Goal: Information Seeking & Learning: Check status

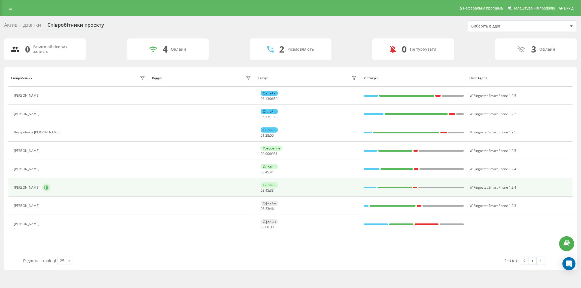
click at [48, 186] on icon at bounding box center [46, 187] width 4 height 4
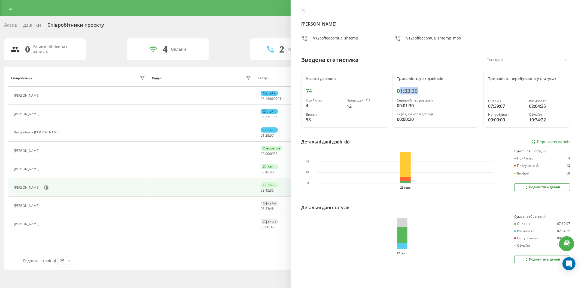
drag, startPoint x: 423, startPoint y: 90, endPoint x: 398, endPoint y: 89, distance: 25.6
click at [398, 89] on div "01:33:30" at bounding box center [435, 91] width 77 height 7
click at [398, 89] on font "01:33:30" at bounding box center [407, 90] width 21 height 7
drag, startPoint x: 341, startPoint y: 94, endPoint x: 305, endPoint y: 91, distance: 36.6
click at [305, 91] on div "Усього дзвінків 74 Прийнято 4 Пропущені 12 Вихідні 58" at bounding box center [344, 100] width 87 height 56
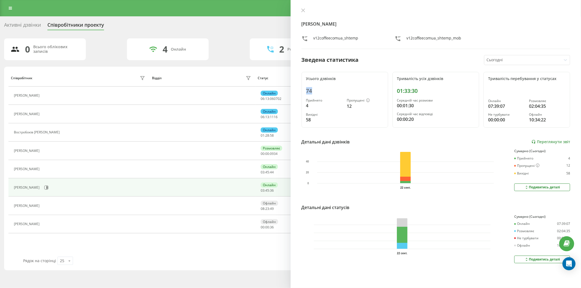
click at [305, 91] on div "Усього дзвінків 74 Прийнято 4 Пропущені 12 Вихідні 58" at bounding box center [344, 100] width 87 height 56
click at [10, 4] on div "Реферальна програма Налаштування профілю Вихід" at bounding box center [290, 8] width 581 height 16
click at [10, 5] on link at bounding box center [10, 8] width 10 height 8
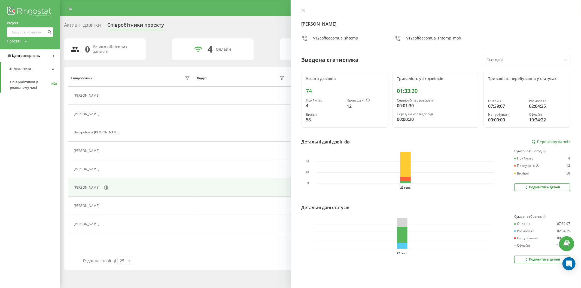
click at [26, 59] on span "Центр звернень" at bounding box center [23, 55] width 33 height 5
click at [28, 70] on font "Журнал дзвінків" at bounding box center [24, 69] width 29 height 4
click at [44, 57] on link "Центр звернень" at bounding box center [30, 55] width 59 height 13
click at [39, 59] on link "Центр звернень" at bounding box center [30, 55] width 60 height 13
click at [29, 92] on span "Звіт про пропущені необроблені дзвінки" at bounding box center [33, 91] width 47 height 11
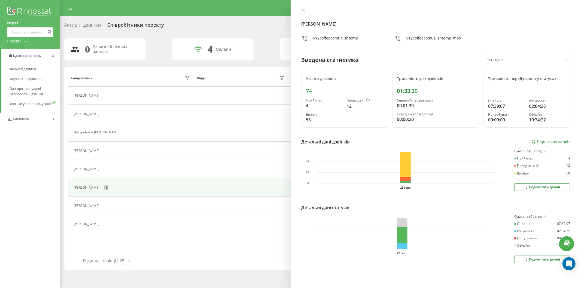
click at [303, 12] on icon at bounding box center [303, 10] width 4 height 4
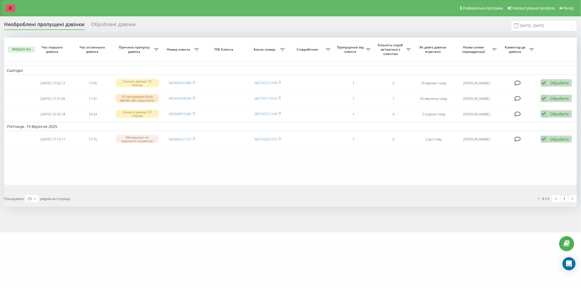
click at [9, 11] on link at bounding box center [10, 8] width 10 height 8
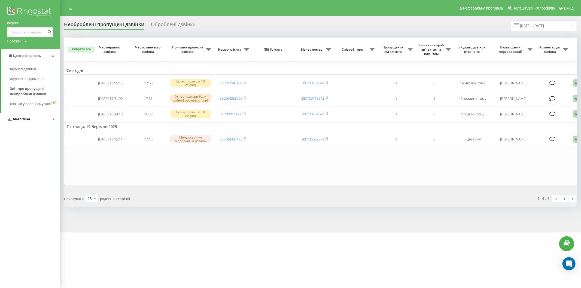
click at [34, 121] on link "Аналітика" at bounding box center [30, 119] width 60 height 13
click at [26, 84] on font "Співробітники у реальному часі" at bounding box center [24, 85] width 28 height 10
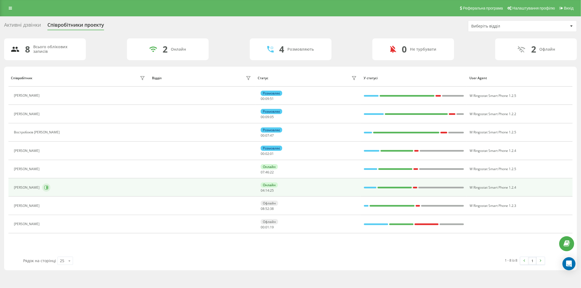
click at [50, 187] on button at bounding box center [46, 188] width 8 height 8
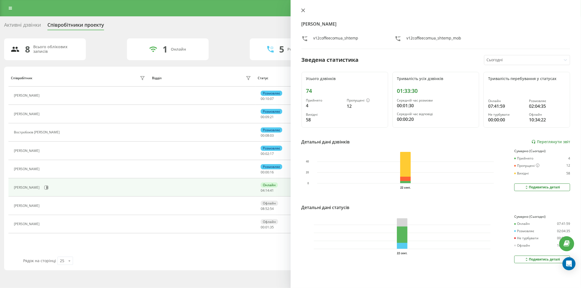
click at [303, 11] on icon at bounding box center [303, 10] width 4 height 4
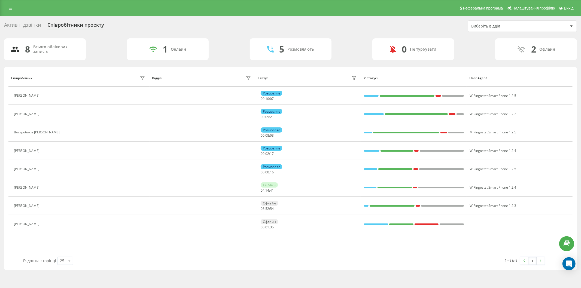
click at [232, 5] on div "Реферальна програма Налаштування профілю Вихід" at bounding box center [290, 8] width 581 height 16
